Goal: Task Accomplishment & Management: Manage account settings

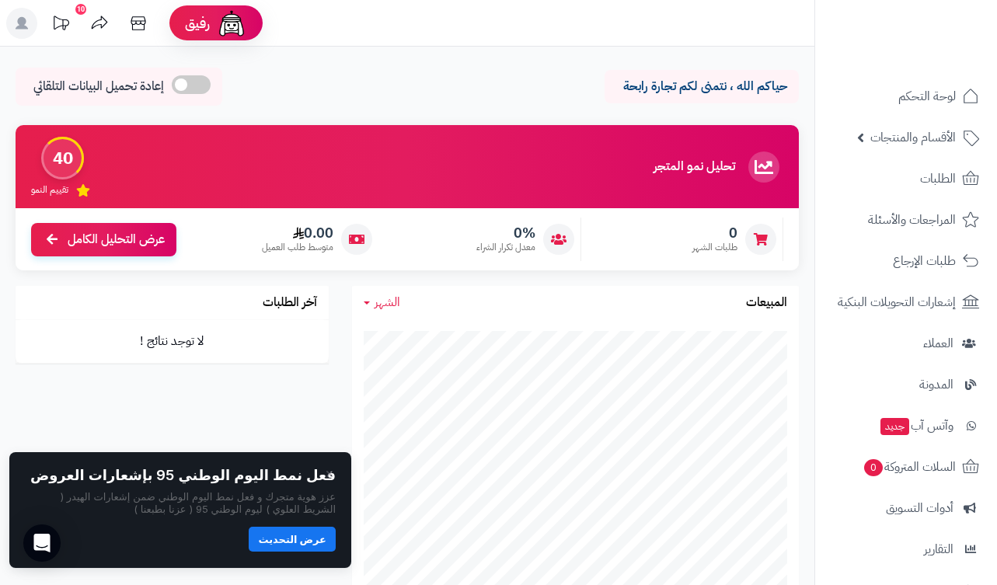
click at [312, 551] on button "عرض التحديث" at bounding box center [292, 539] width 87 height 25
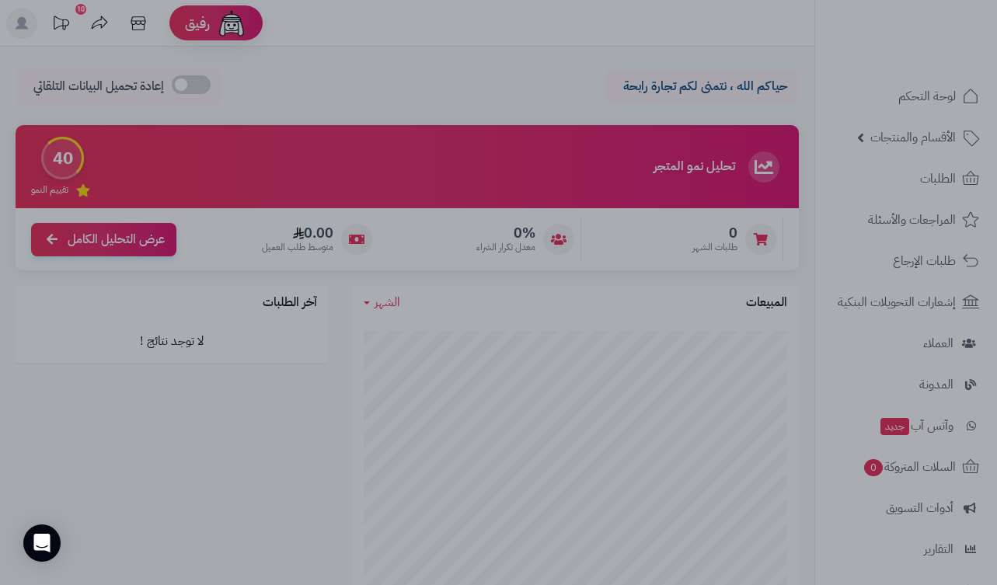
click at [374, 67] on div at bounding box center [498, 292] width 997 height 585
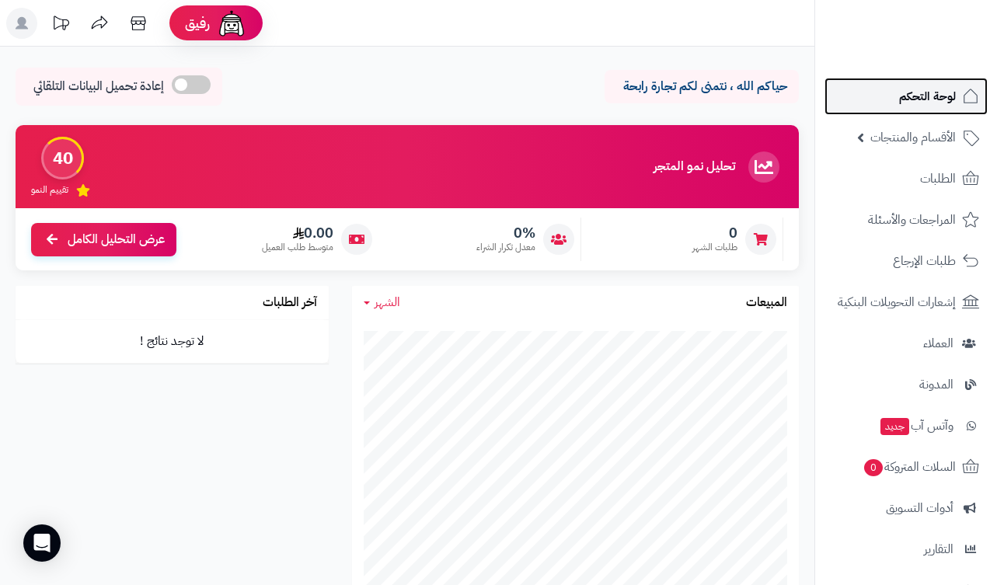
click at [915, 96] on span "لوحة التحكم" at bounding box center [927, 96] width 57 height 22
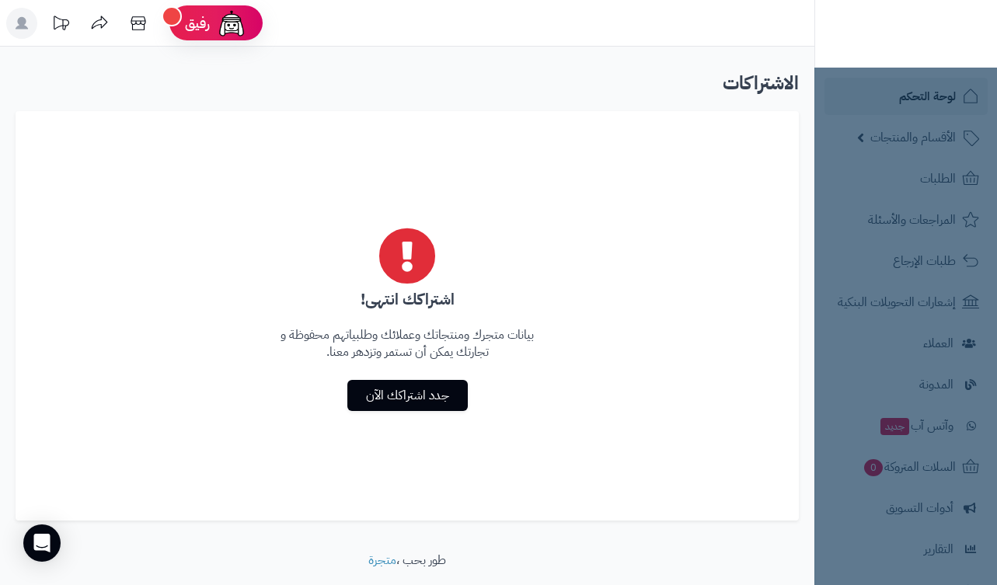
click at [558, 302] on div "اشتراكك انتهى! بيانات متجرك ومنتجاتك وعملائك وطلبياتهم محفوظة و تجارتك يمكن أن …" at bounding box center [407, 315] width 783 height 409
click at [557, 200] on div "اشتراكك انتهى! بيانات متجرك ومنتجاتك وعملائك وطلبياتهم محفوظة و تجارتك يمكن أن …" at bounding box center [407, 315] width 783 height 409
click at [422, 386] on link "جدد اشتراكك الآن" at bounding box center [407, 395] width 120 height 31
